Goal: Task Accomplishment & Management: Manage account settings

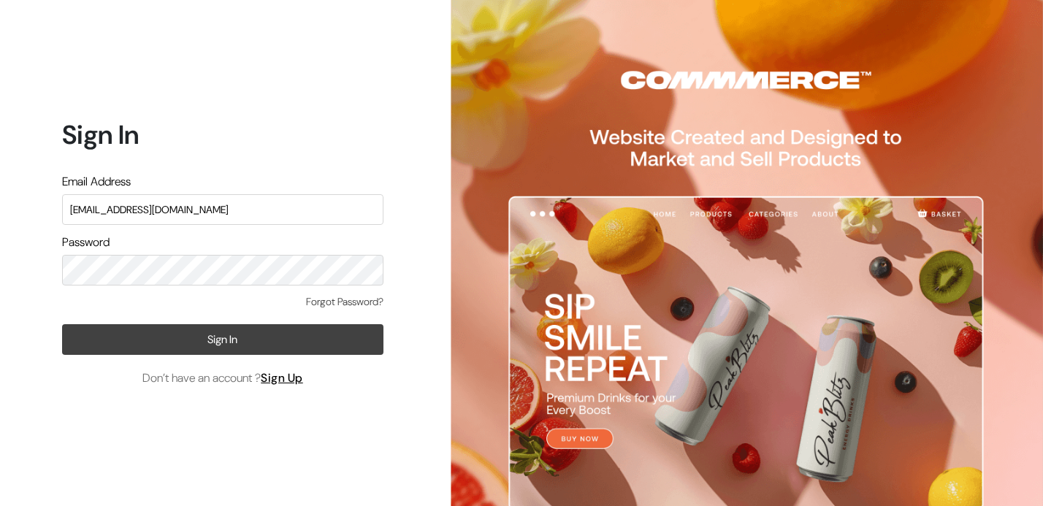
click at [223, 343] on button "Sign In" at bounding box center [222, 339] width 321 height 31
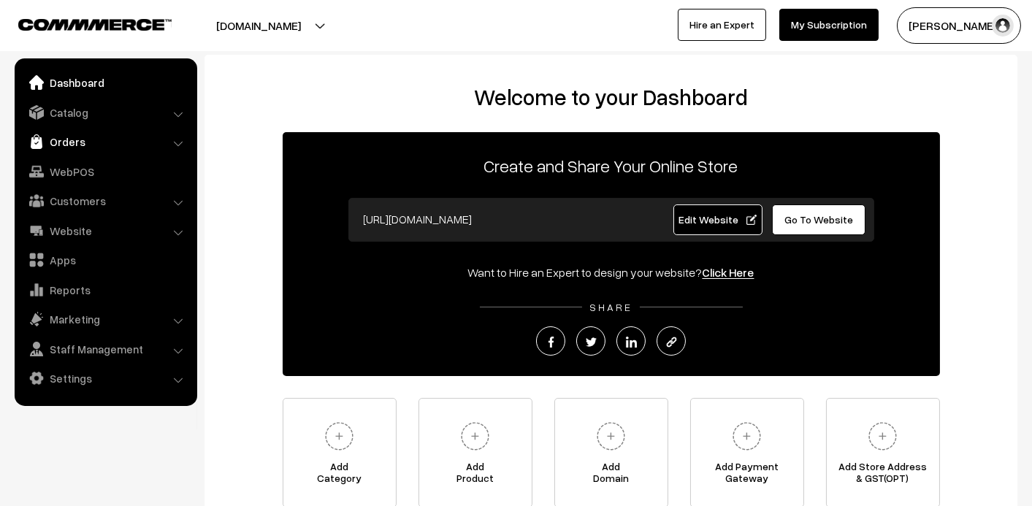
click at [83, 141] on link "Orders" at bounding box center [105, 142] width 174 height 26
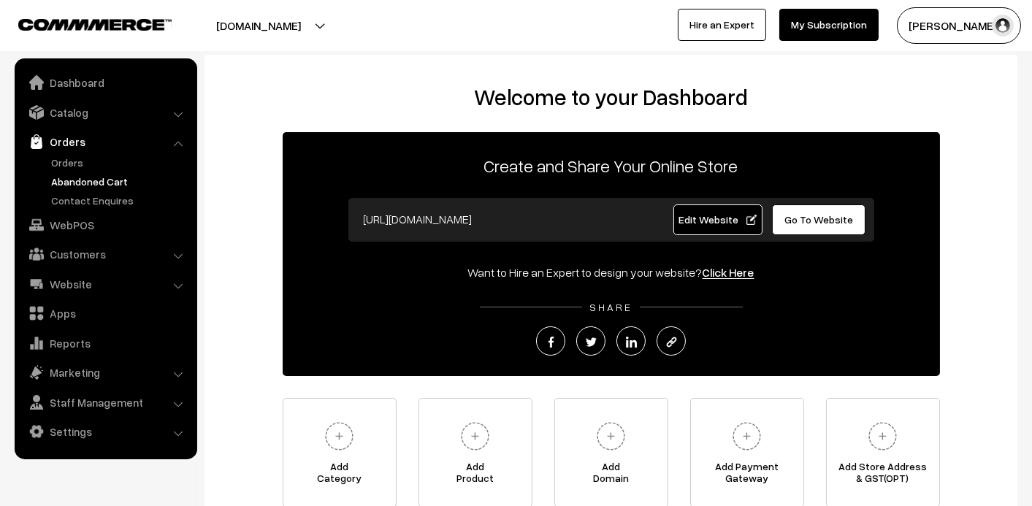
click at [99, 183] on link "Abandoned Cart" at bounding box center [119, 181] width 145 height 15
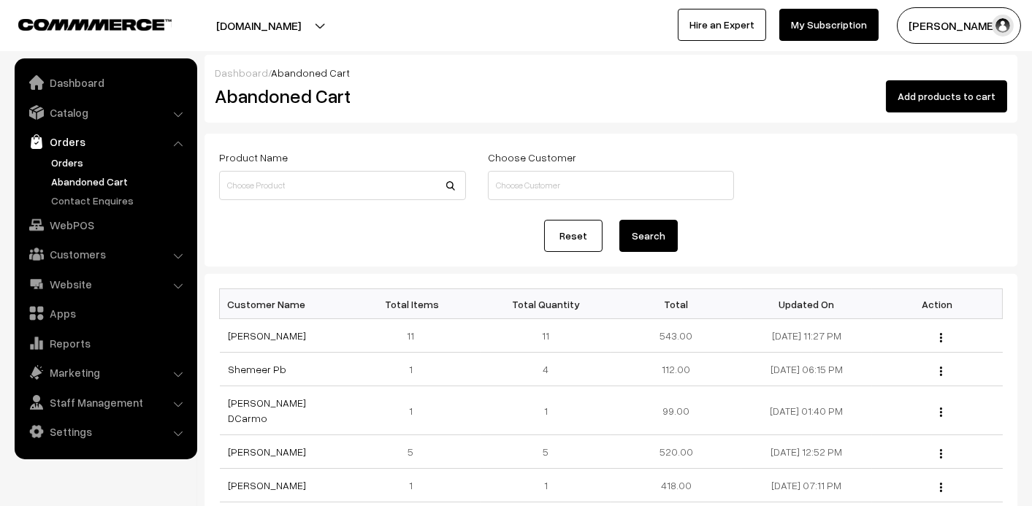
click at [55, 167] on link "Orders" at bounding box center [119, 162] width 145 height 15
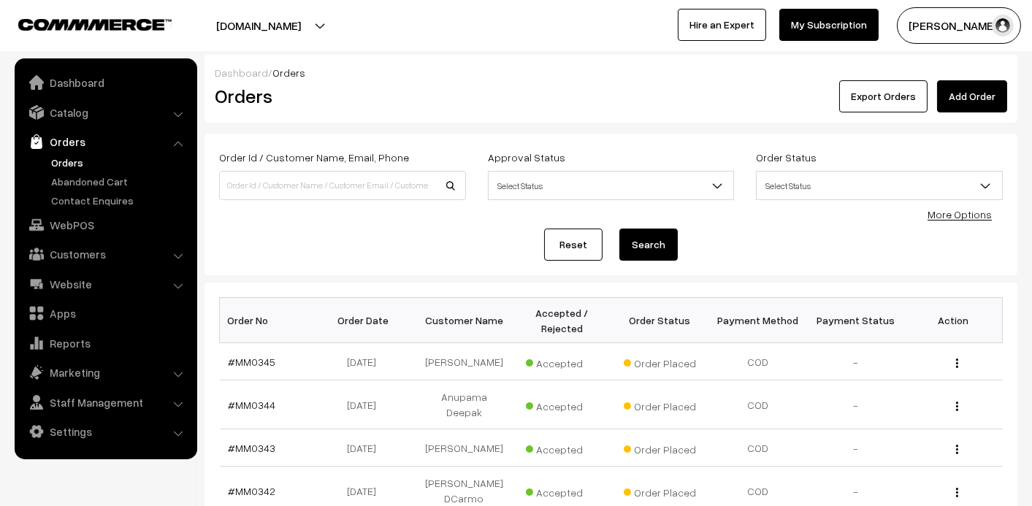
click at [110, 170] on ul "Orders" at bounding box center [105, 181] width 175 height 53
click at [105, 184] on link "Abandoned Cart" at bounding box center [119, 181] width 145 height 15
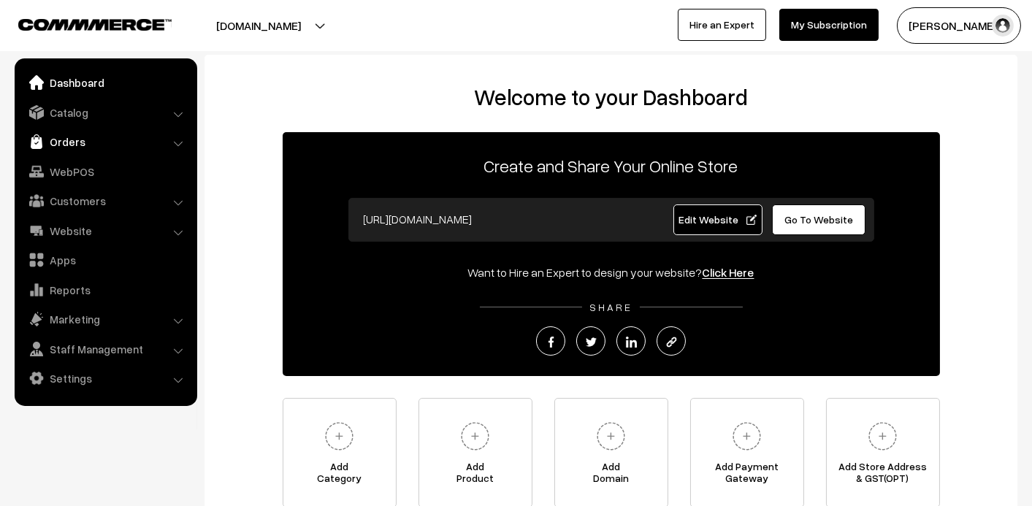
click at [134, 147] on link "Orders" at bounding box center [105, 142] width 174 height 26
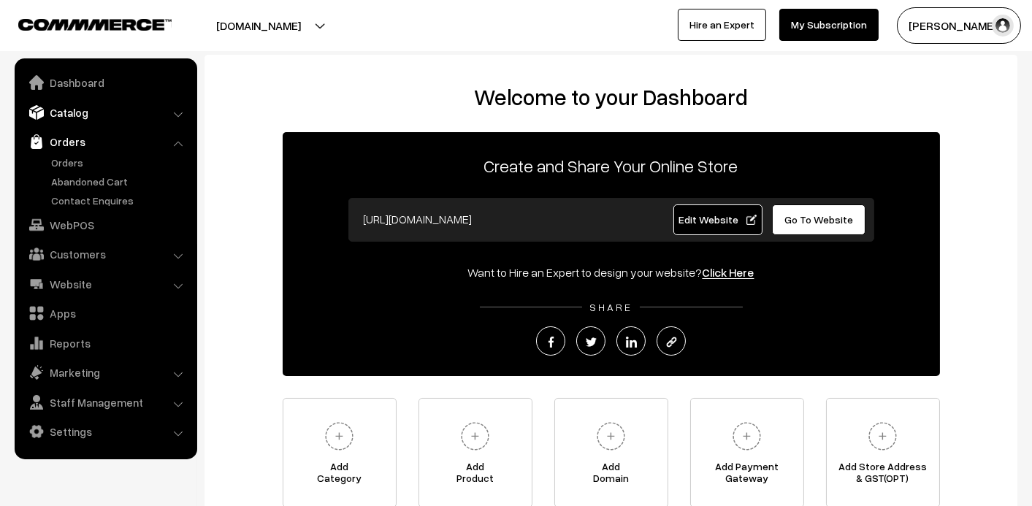
click at [74, 115] on link "Catalog" at bounding box center [105, 112] width 174 height 26
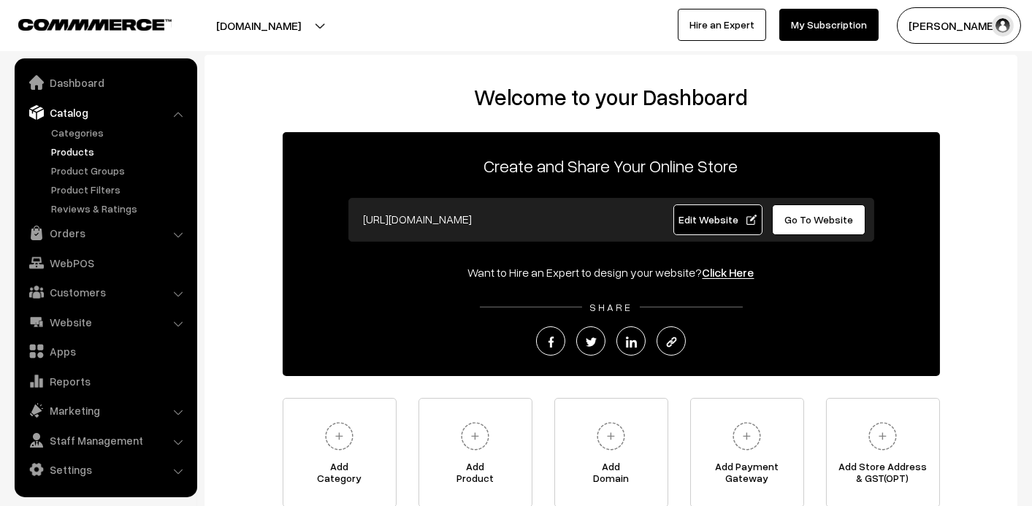
click at [72, 154] on link "Products" at bounding box center [119, 151] width 145 height 15
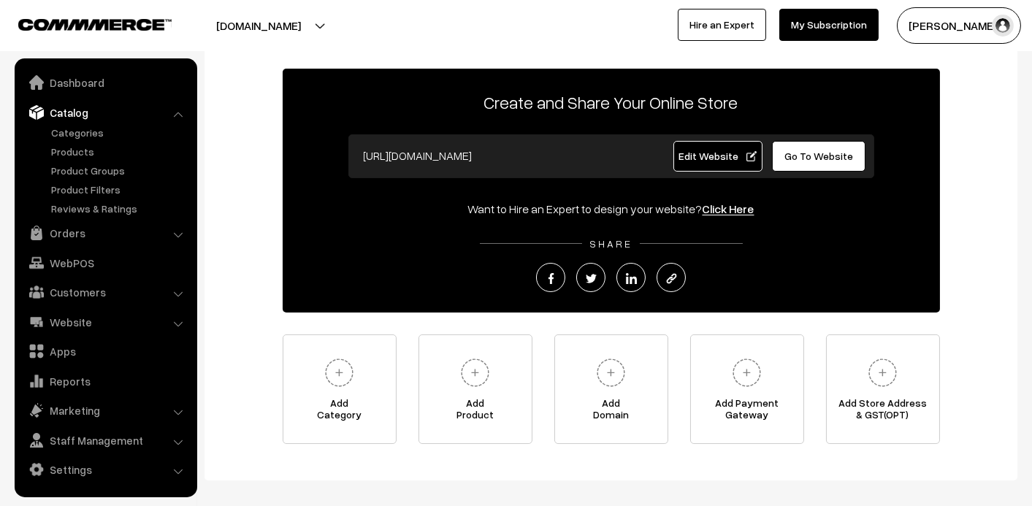
scroll to position [131, 0]
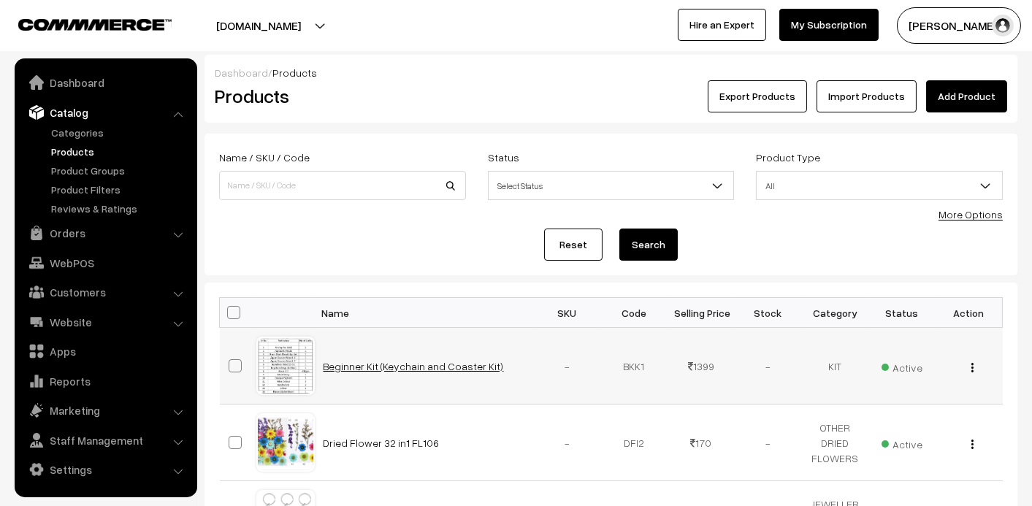
click at [432, 367] on link "Beginner Kit (Keychain and Coaster Kit)" at bounding box center [414, 366] width 180 height 12
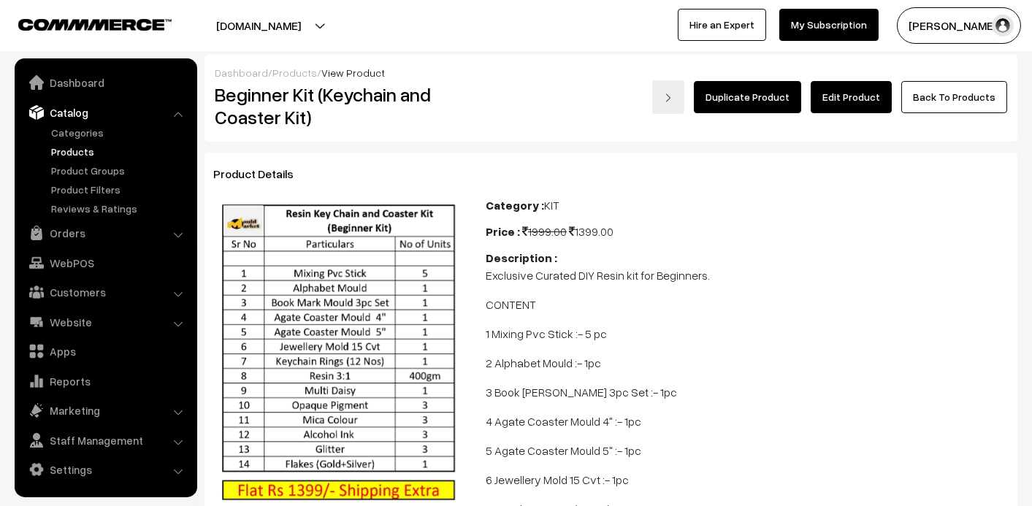
click at [56, 150] on link "Products" at bounding box center [119, 151] width 145 height 15
click at [61, 147] on link "Products" at bounding box center [119, 151] width 145 height 15
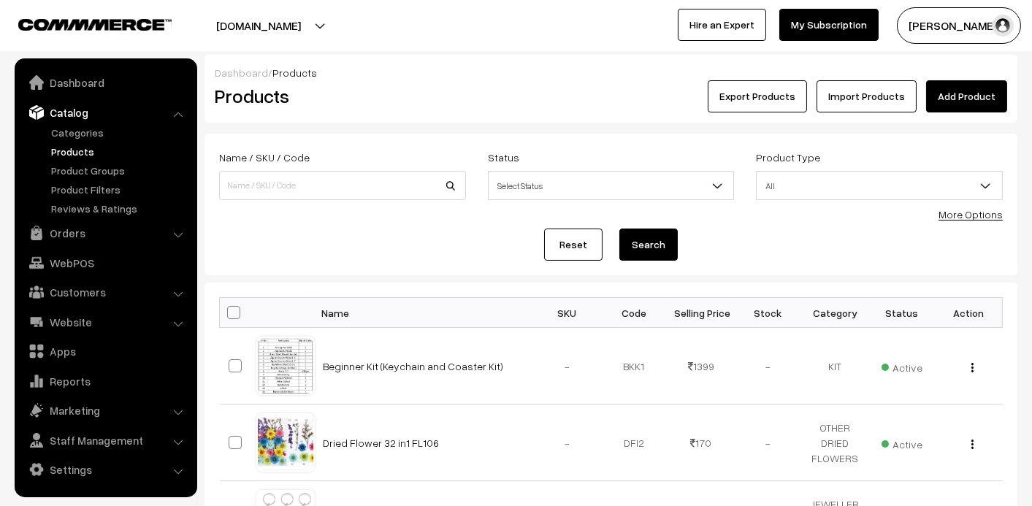
click at [966, 102] on link "Add Product" at bounding box center [966, 96] width 81 height 32
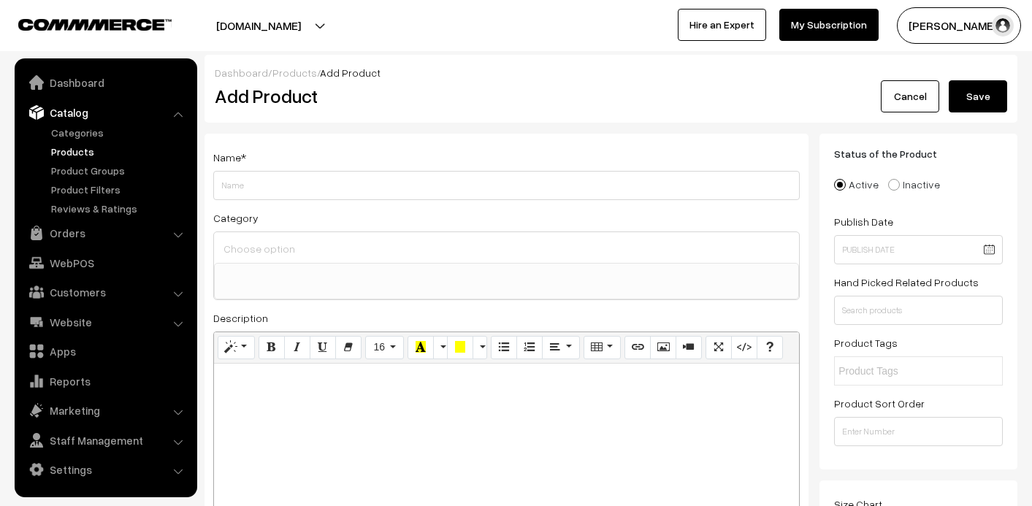
select select
click at [576, 188] on input "Weight" at bounding box center [506, 185] width 587 height 29
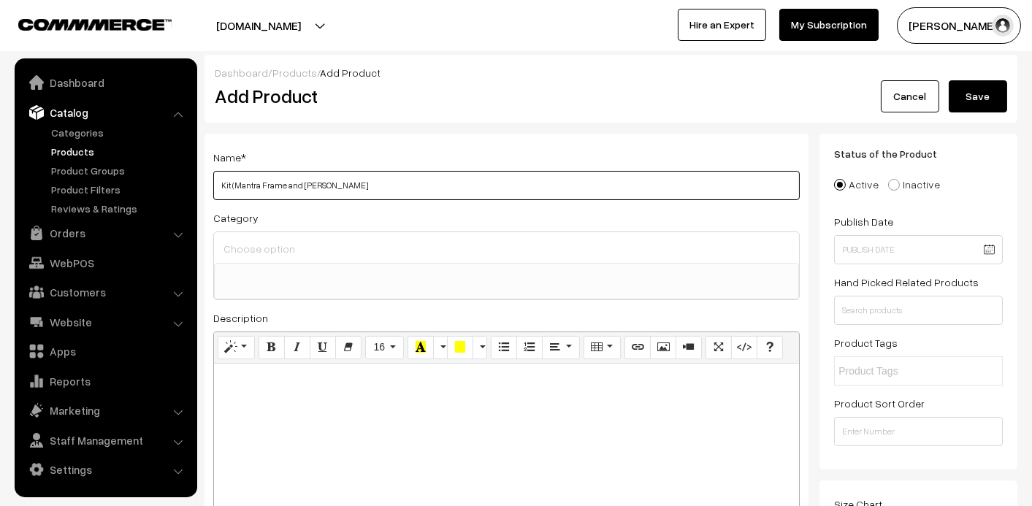
type input "Kit (Mantra Frame and Pooja Thali"
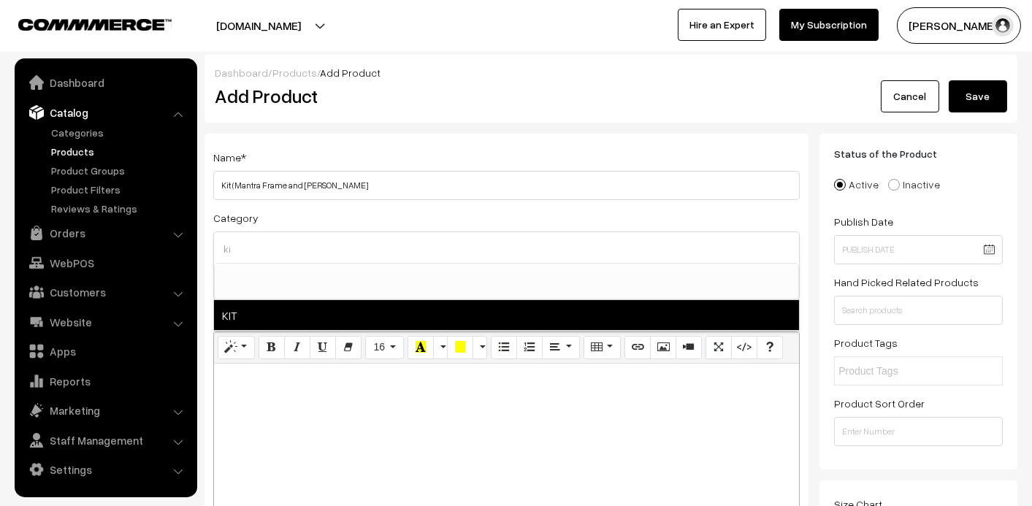
type input "ki"
click at [358, 316] on span "KIT" at bounding box center [506, 315] width 585 height 30
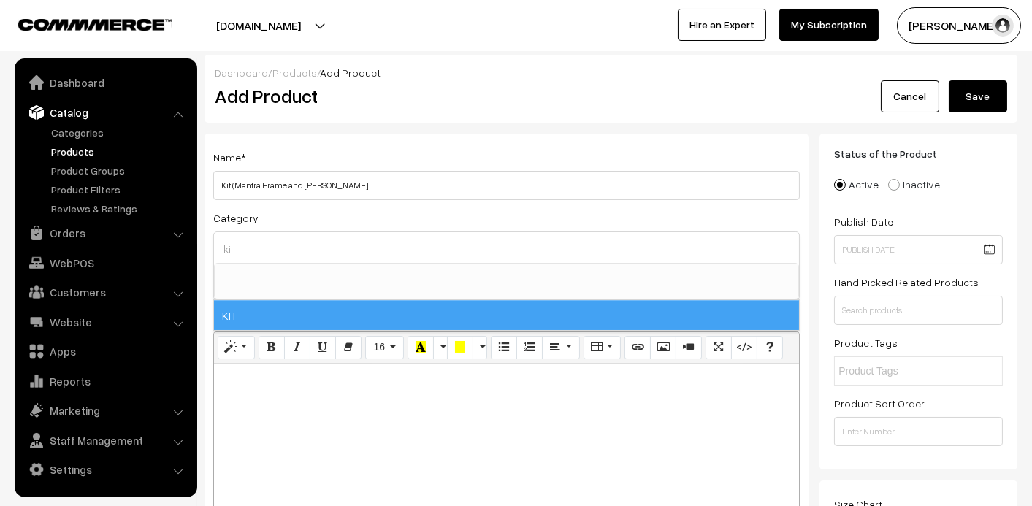
select select "62"
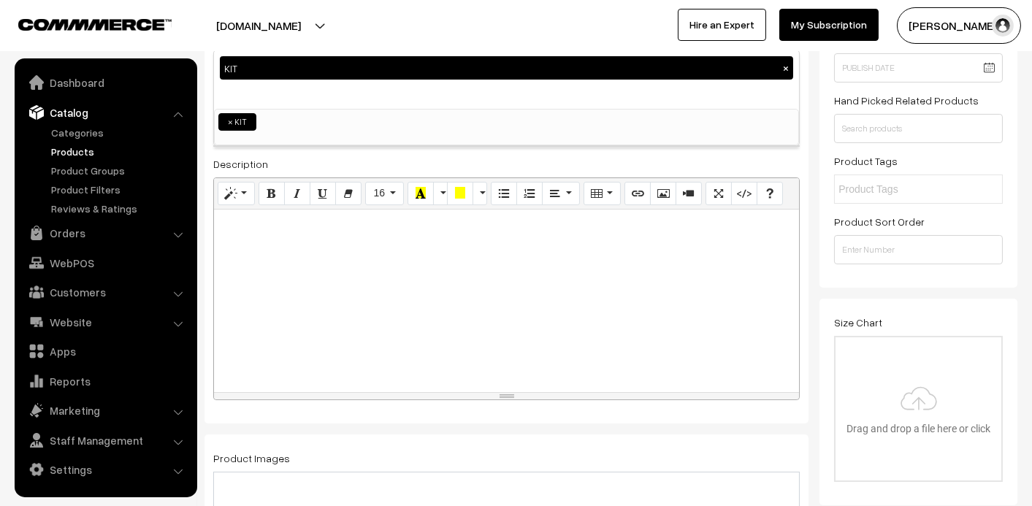
scroll to position [291, 0]
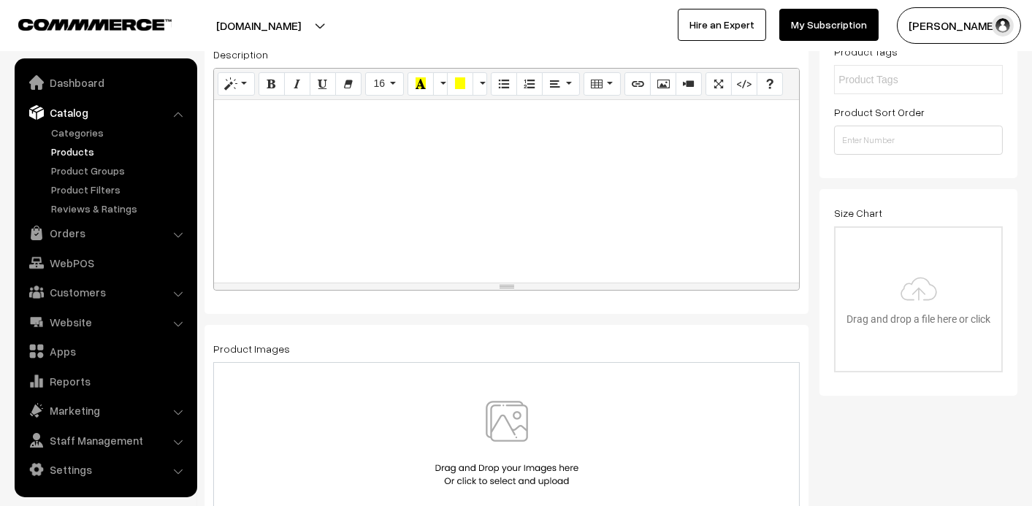
click at [525, 423] on img at bounding box center [507, 443] width 150 height 85
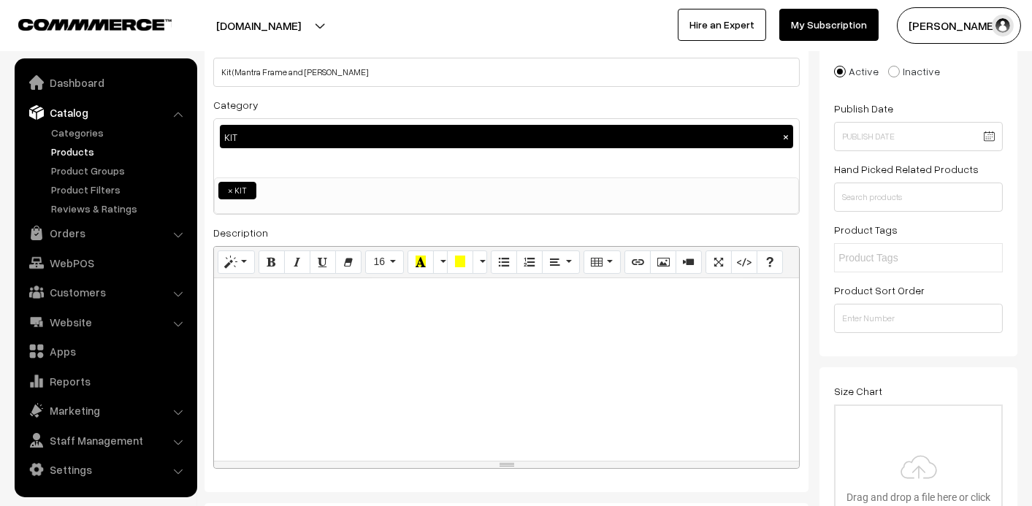
scroll to position [0, 0]
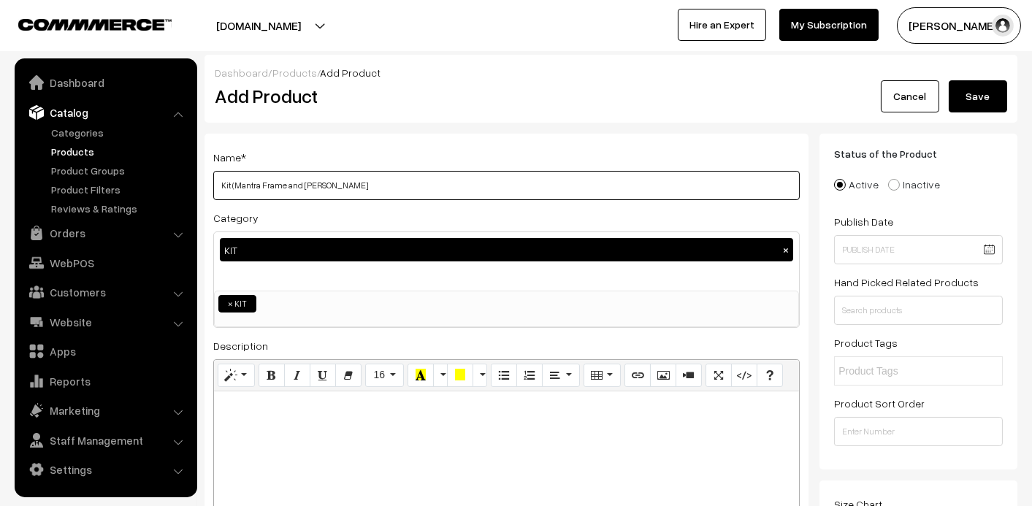
click at [293, 179] on input "Kit (Mantra Frame and Pooja Thali" at bounding box center [506, 185] width 587 height 29
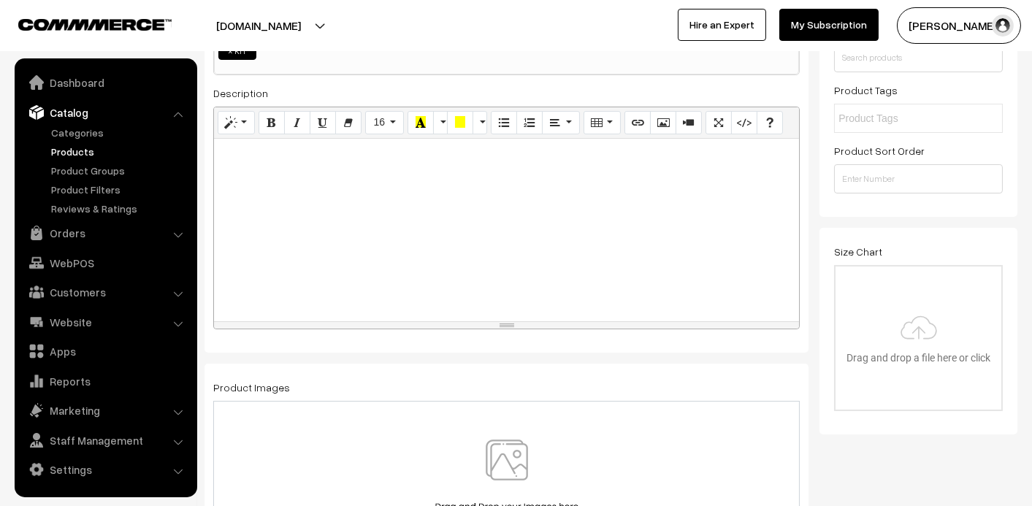
scroll to position [438, 0]
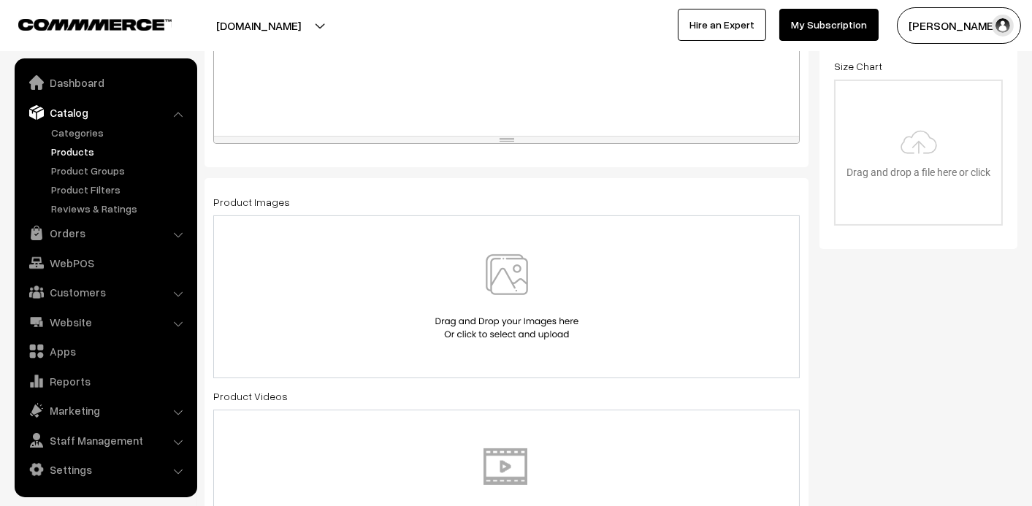
type input "Kit (Mantra Frame Candle Holder and Pooja Thali"
click at [493, 295] on img at bounding box center [507, 296] width 150 height 85
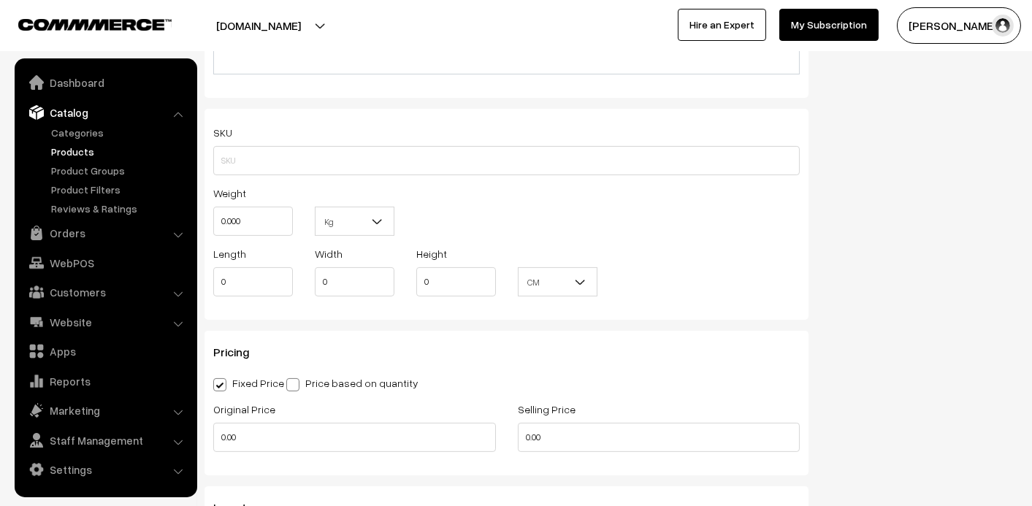
scroll to position [1095, 0]
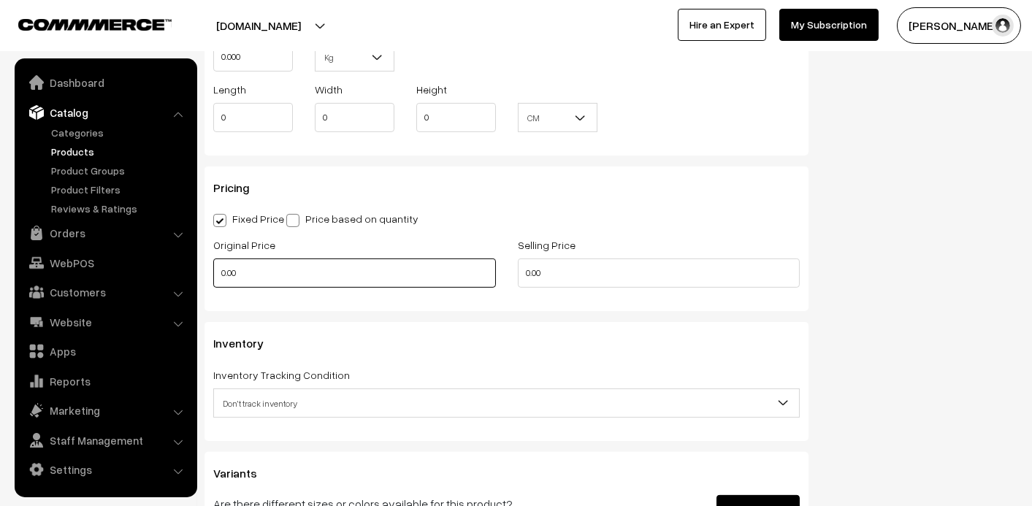
click at [387, 285] on input "0.00" at bounding box center [354, 273] width 283 height 29
type input "2800"
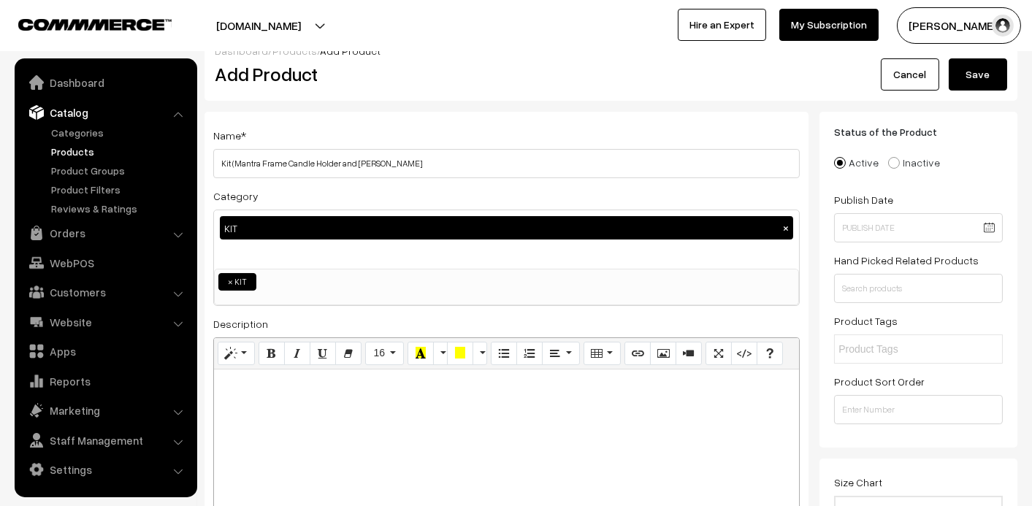
scroll to position [0, 0]
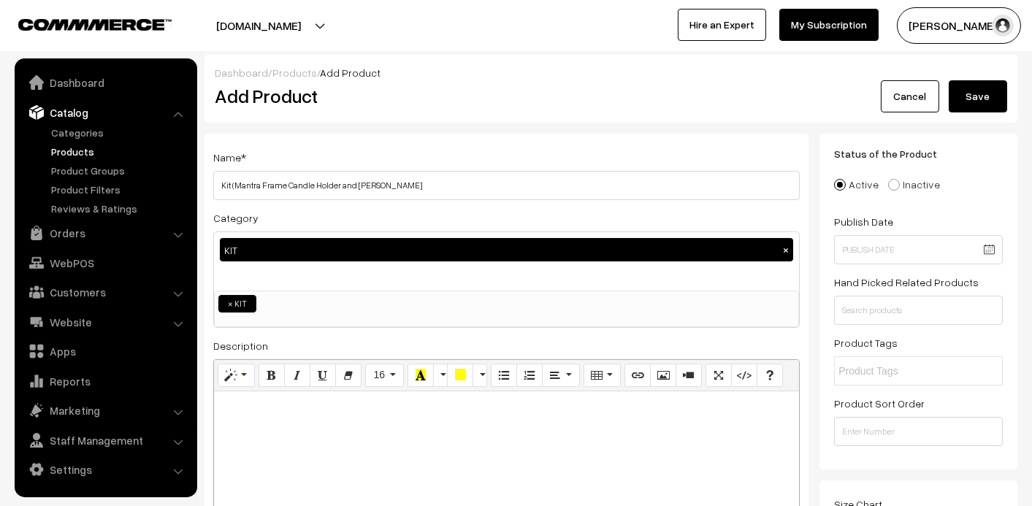
type input "2100"
click at [969, 101] on button "Save" at bounding box center [978, 96] width 58 height 32
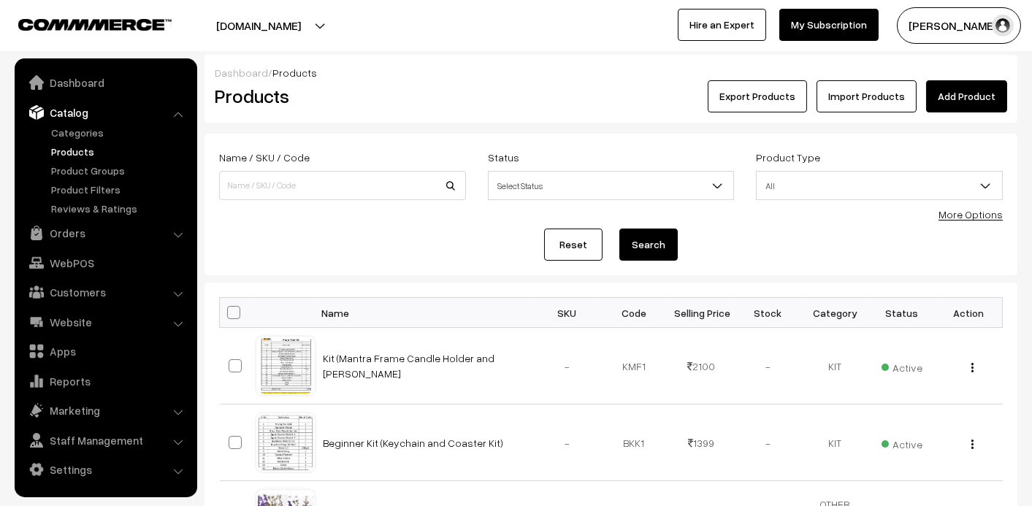
click at [972, 91] on link "Add Product" at bounding box center [966, 96] width 81 height 32
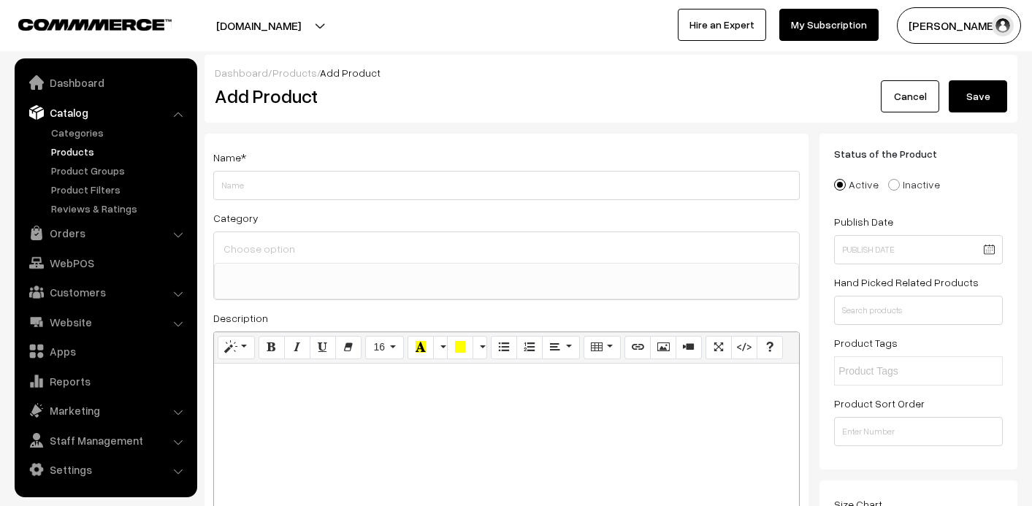
select select
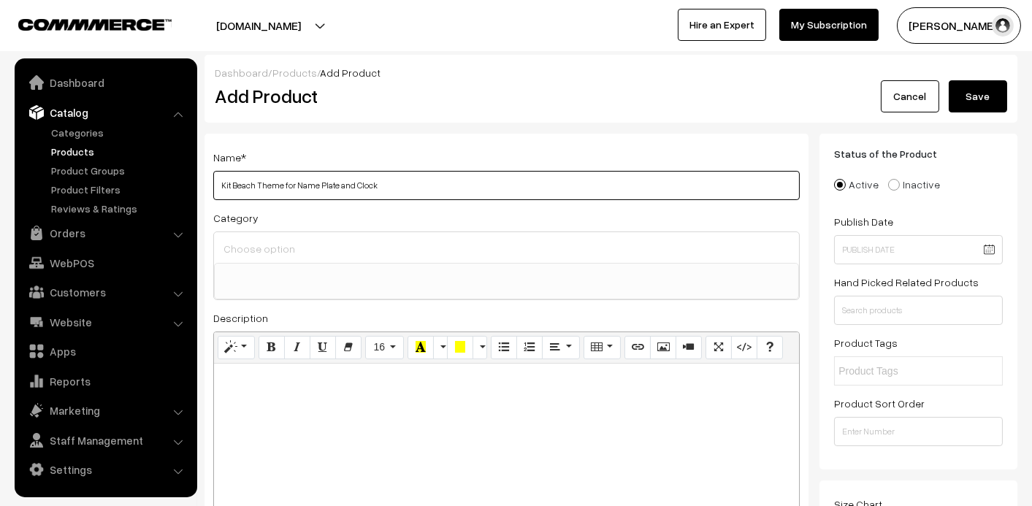
type input "Kit Beach Theme for Name Plate and Clock"
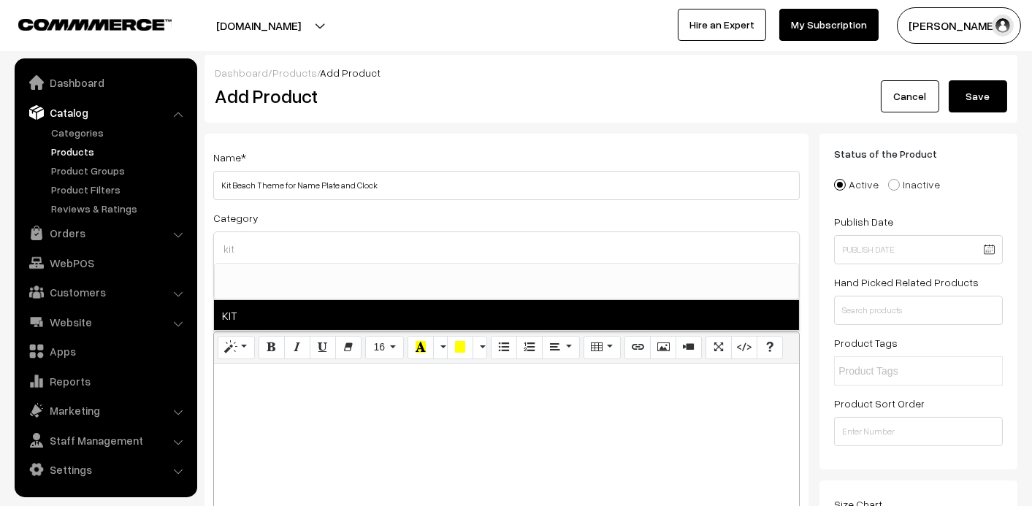
type input "kit"
click at [248, 313] on span "KIT" at bounding box center [506, 315] width 585 height 30
select select "62"
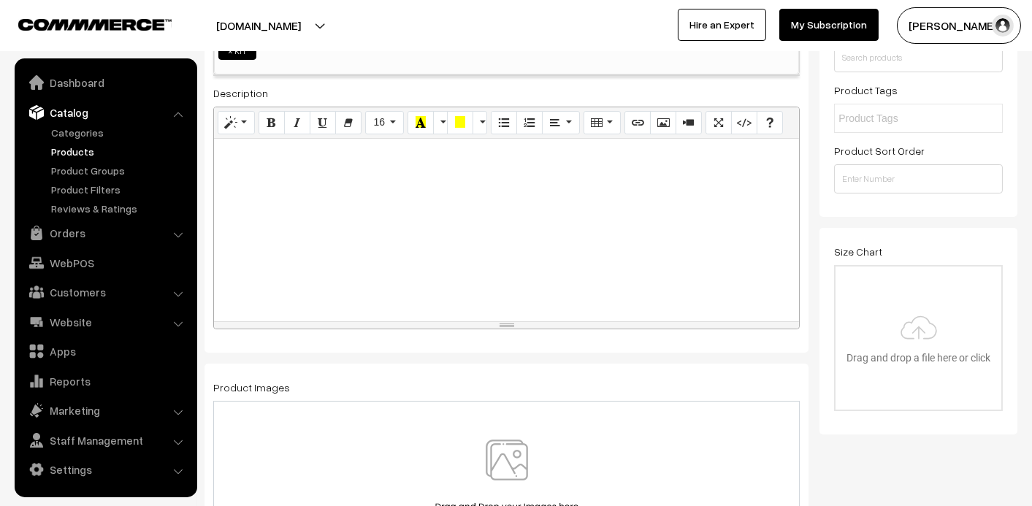
scroll to position [291, 0]
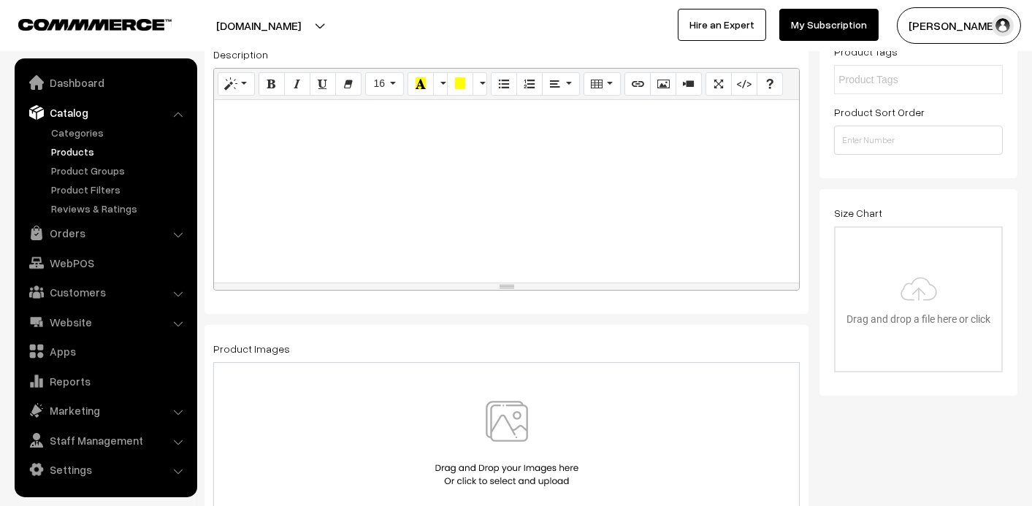
click at [299, 183] on div at bounding box center [506, 191] width 585 height 183
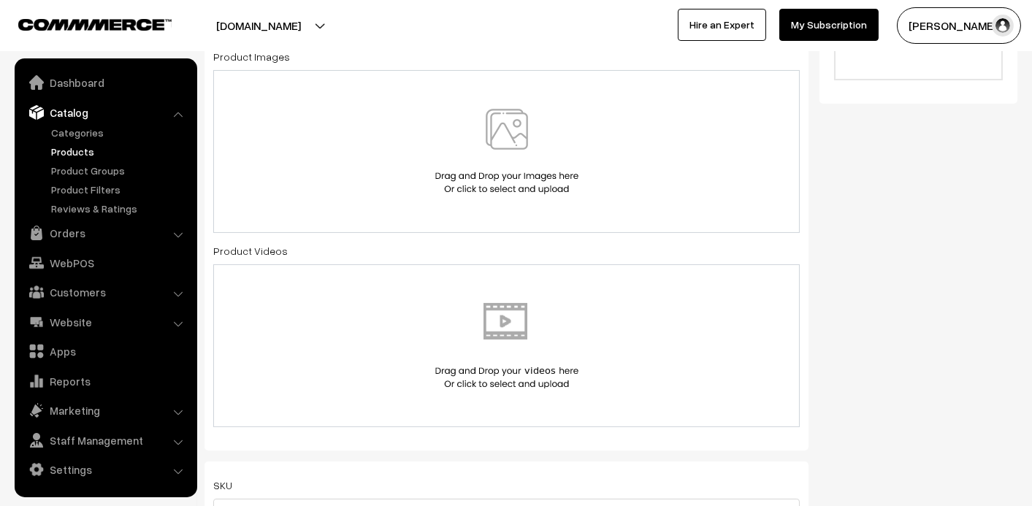
scroll to position [365, 0]
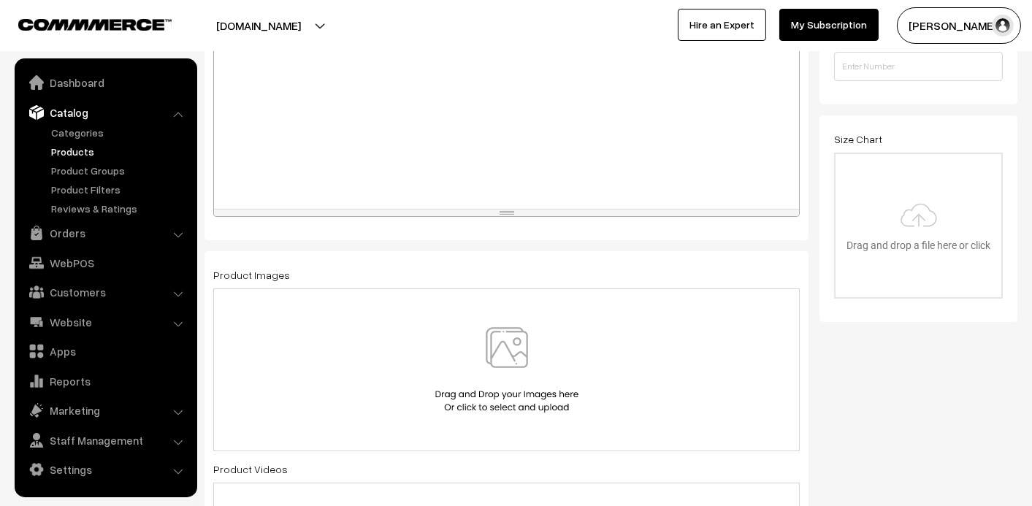
click at [494, 340] on img at bounding box center [507, 369] width 150 height 85
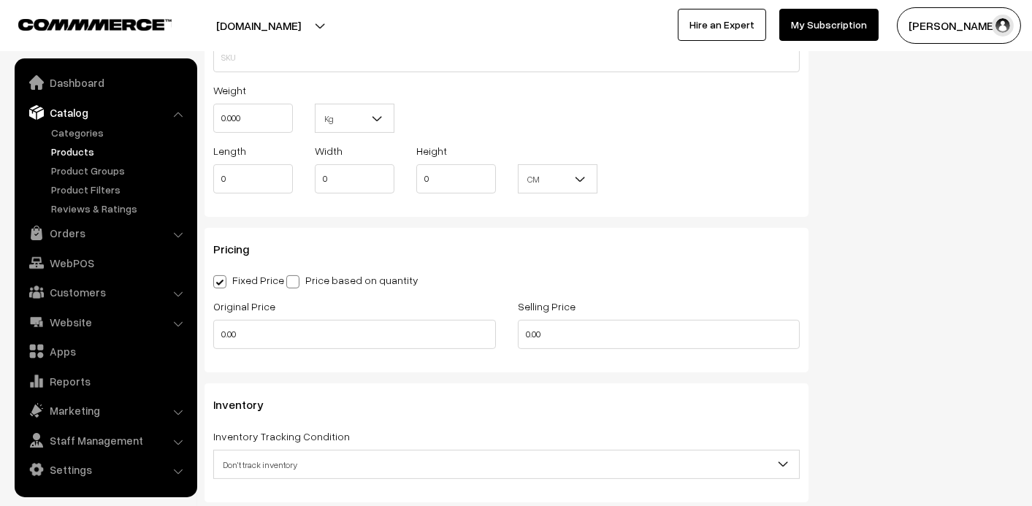
scroll to position [1095, 0]
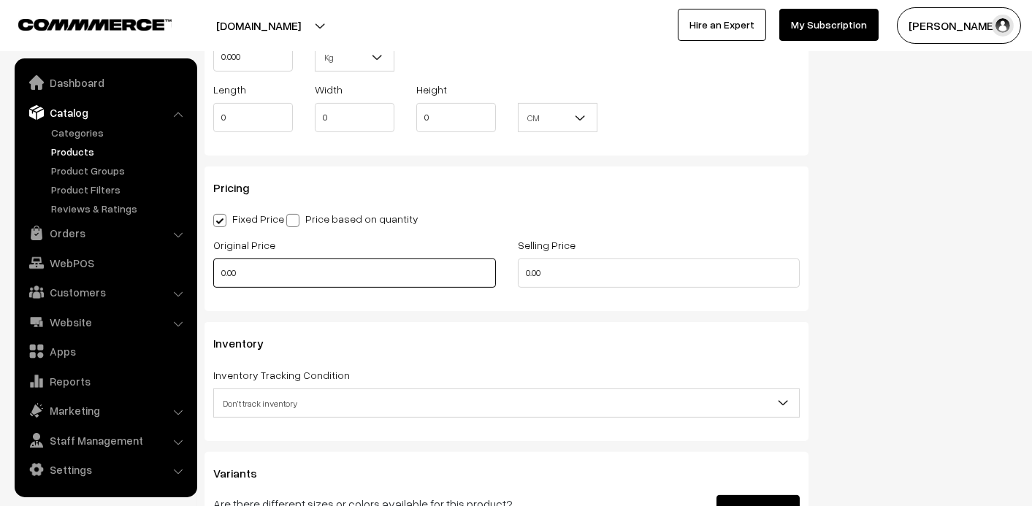
click at [383, 261] on input "0.00" at bounding box center [354, 273] width 283 height 29
type input "1599"
type input "1299"
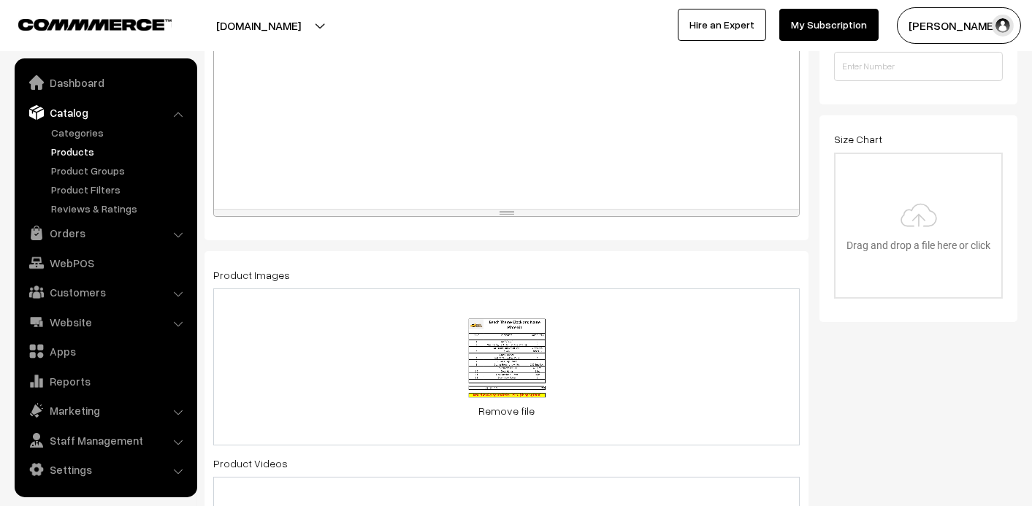
scroll to position [0, 0]
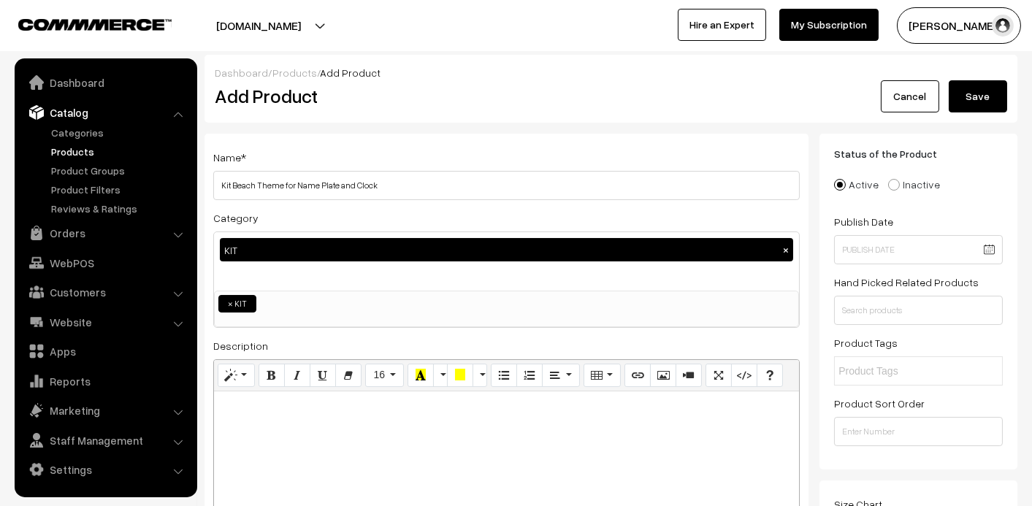
click at [949, 97] on button "Save" at bounding box center [978, 96] width 58 height 32
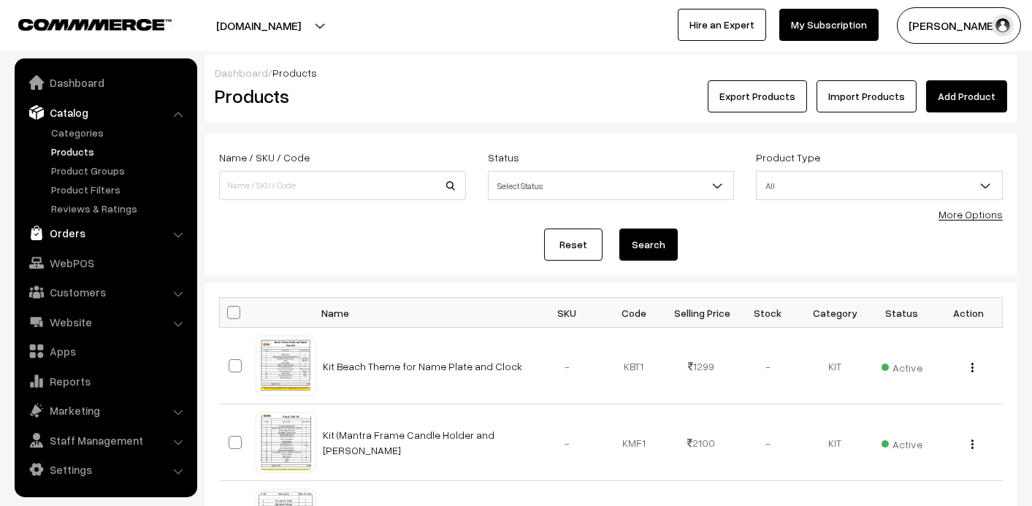
click at [70, 229] on link "Orders" at bounding box center [105, 233] width 174 height 26
click at [70, 250] on link "WebPOS" at bounding box center [105, 263] width 174 height 26
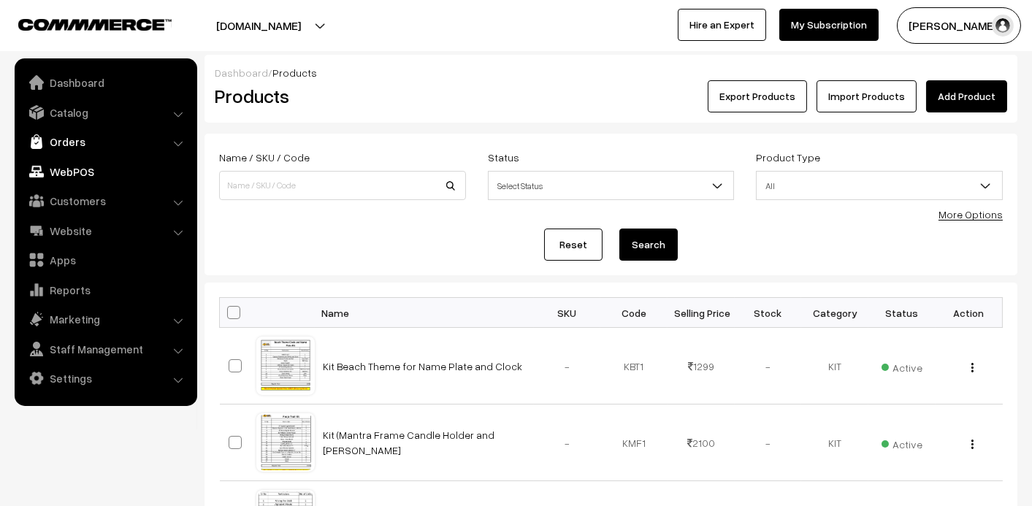
click at [71, 138] on link "Orders" at bounding box center [105, 142] width 174 height 26
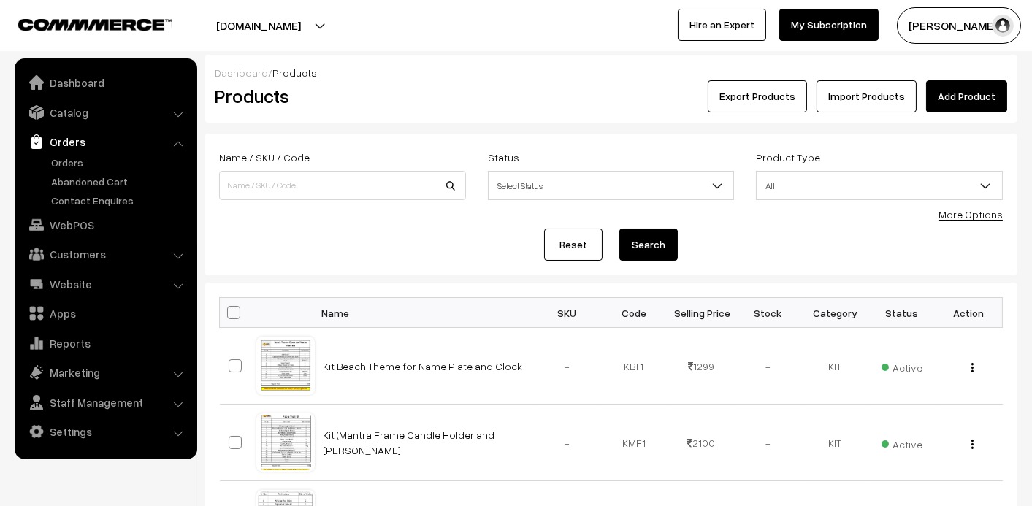
click at [71, 138] on link "Orders" at bounding box center [105, 142] width 174 height 26
click at [68, 155] on link "Orders" at bounding box center [119, 162] width 145 height 15
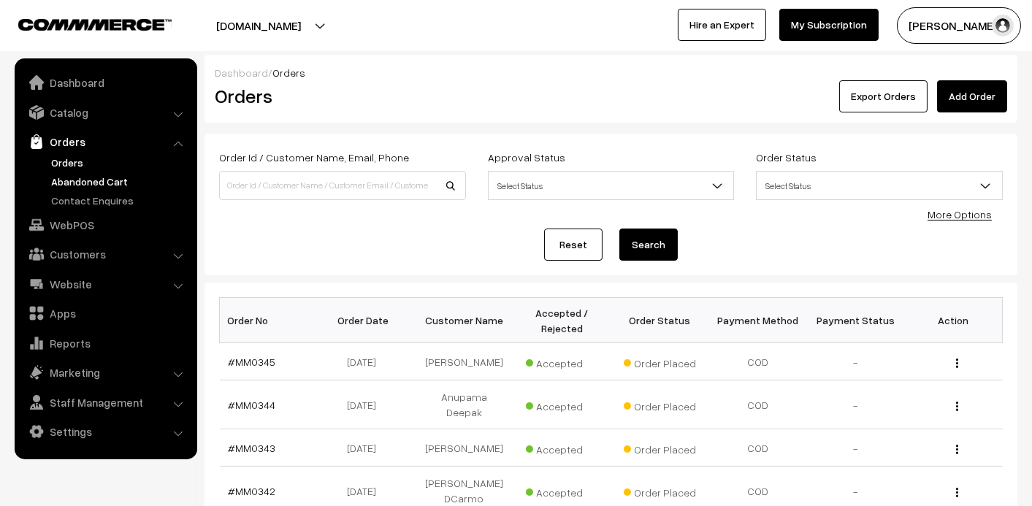
click at [96, 179] on link "Abandoned Cart" at bounding box center [119, 181] width 145 height 15
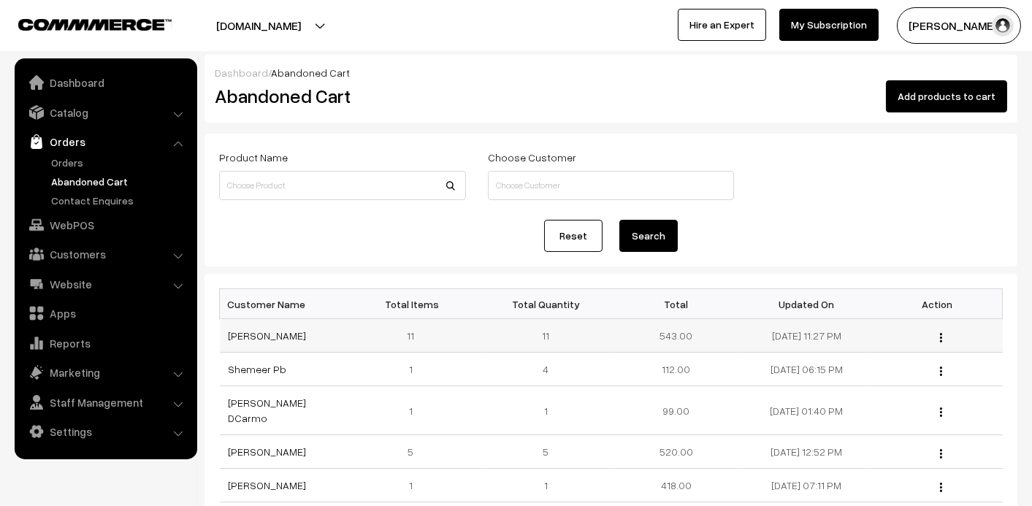
click at [261, 340] on td "[PERSON_NAME]" at bounding box center [285, 336] width 131 height 34
click at [264, 335] on link "[PERSON_NAME]" at bounding box center [268, 335] width 78 height 12
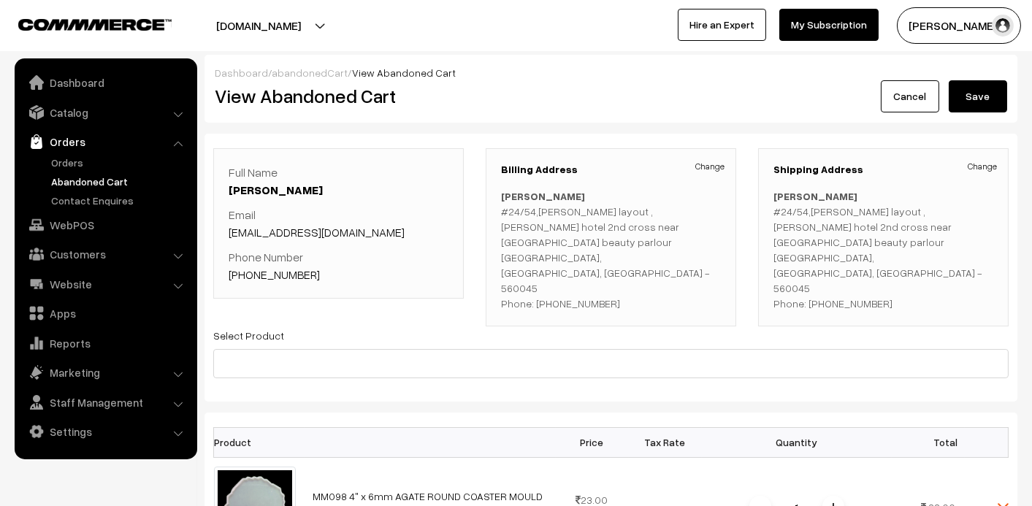
click at [105, 178] on link "Abandoned Cart" at bounding box center [119, 181] width 145 height 15
